Goal: Book appointment/travel/reservation

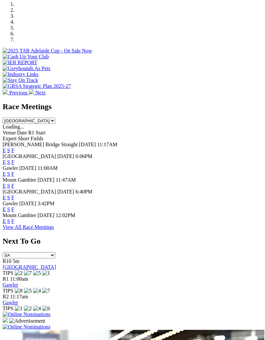
scroll to position [217, 0]
click at [54, 230] on link "View All Race Meetings" at bounding box center [28, 227] width 51 height 6
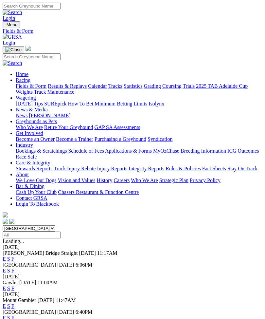
click at [5, 26] on img "Toggle navigation" at bounding box center [5, 26] width 0 height 0
click at [196, 89] on link "2025 TAB Adelaide Cup" at bounding box center [222, 86] width 52 height 6
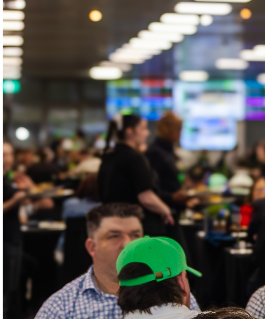
scroll to position [1040, 0]
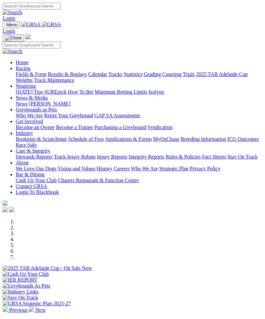
click at [5, 26] on img "Toggle navigation" at bounding box center [5, 26] width 0 height 0
click at [9, 112] on div "Home Racing Fields & Form Results & Replays Calendar Tracks Statistics Grading …" at bounding box center [133, 124] width 260 height 180
click at [24, 34] on button "Toggle navigation" at bounding box center [14, 37] width 22 height 7
click at [5, 26] on img "Toggle navigation" at bounding box center [5, 26] width 0 height 0
click at [28, 60] on link "Home" at bounding box center [22, 63] width 13 height 6
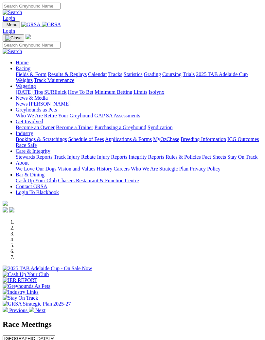
scroll to position [315, 0]
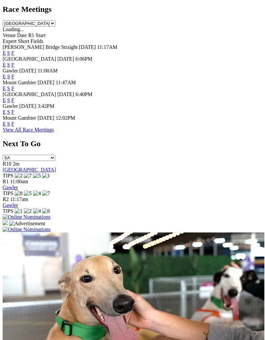
click at [54, 132] on link "View All Race Meetings" at bounding box center [28, 130] width 51 height 6
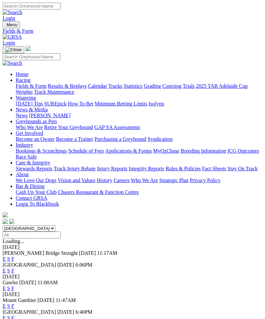
click at [5, 26] on img "Toggle navigation" at bounding box center [5, 26] width 0 height 0
click at [196, 89] on link "2025 TAB Adelaide Cup" at bounding box center [222, 86] width 52 height 6
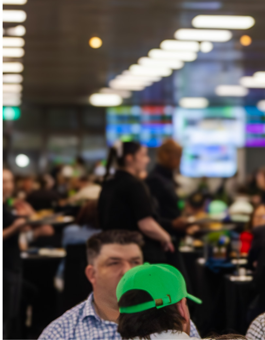
scroll to position [1015, 0]
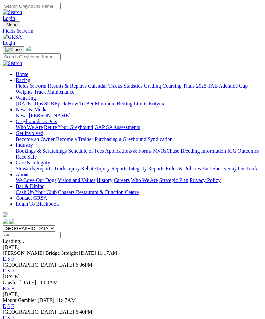
click at [5, 26] on img "Toggle navigation" at bounding box center [5, 26] width 0 height 0
click at [196, 89] on link "2025 TAB Adelaide Cup" at bounding box center [222, 86] width 52 height 6
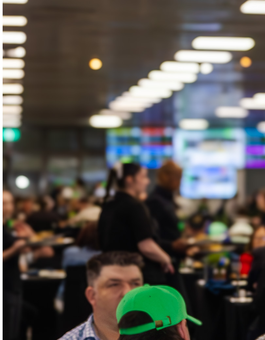
scroll to position [993, 0]
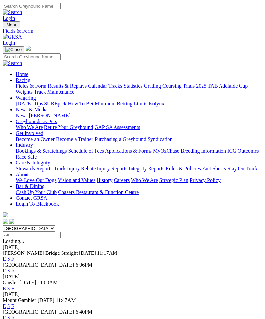
click at [5, 26] on img "Toggle navigation" at bounding box center [5, 26] width 0 height 0
click at [196, 89] on link "2025 TAB Adelaide Cup" at bounding box center [222, 86] width 52 height 6
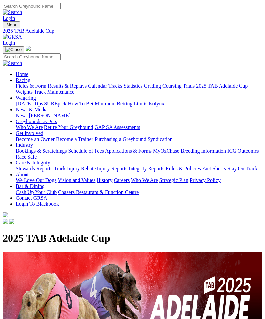
click at [5, 26] on img "Toggle navigation" at bounding box center [5, 26] width 0 height 0
click at [196, 89] on link "2025 TAB Adelaide Cup" at bounding box center [222, 86] width 52 height 6
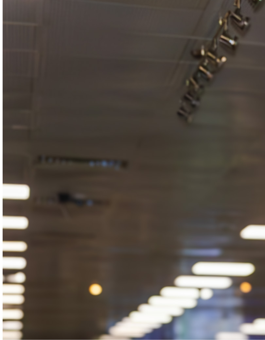
scroll to position [777, 0]
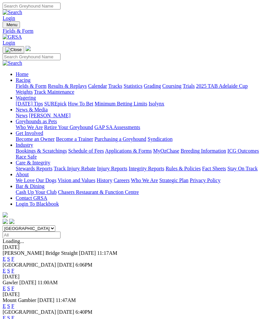
click at [5, 26] on img "Toggle navigation" at bounding box center [5, 26] width 0 height 0
click at [196, 89] on link "2025 TAB Adelaide Cup" at bounding box center [222, 86] width 52 height 6
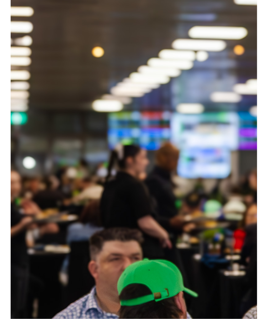
scroll to position [1000, 0]
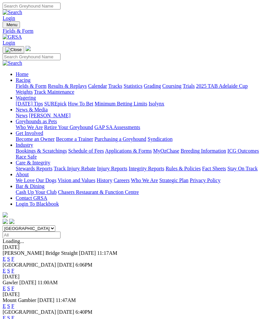
click at [5, 26] on img "Toggle navigation" at bounding box center [5, 26] width 0 height 0
click at [196, 89] on link "2025 TAB Adelaide Cup" at bounding box center [222, 86] width 52 height 6
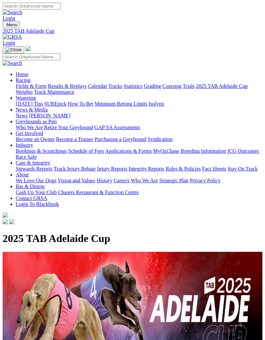
scroll to position [629, 0]
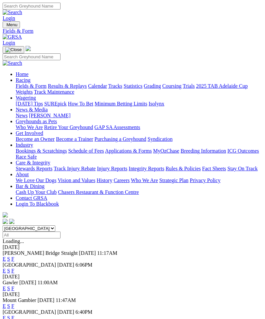
click at [5, 26] on img "Toggle navigation" at bounding box center [5, 26] width 0 height 0
click at [196, 89] on link "2025 TAB Adelaide Cup" at bounding box center [222, 86] width 52 height 6
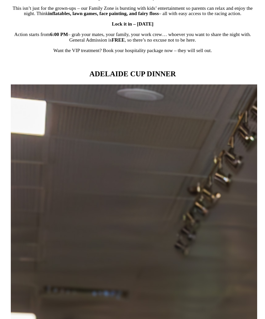
scroll to position [617, 0]
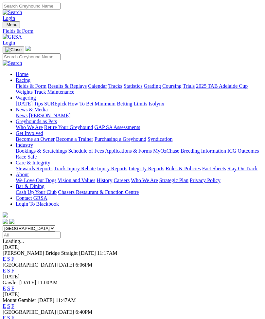
click at [5, 26] on img "Toggle navigation" at bounding box center [5, 26] width 0 height 0
click at [196, 89] on link "2025 TAB Adelaide Cup" at bounding box center [222, 86] width 52 height 6
